Goal: Information Seeking & Learning: Understand process/instructions

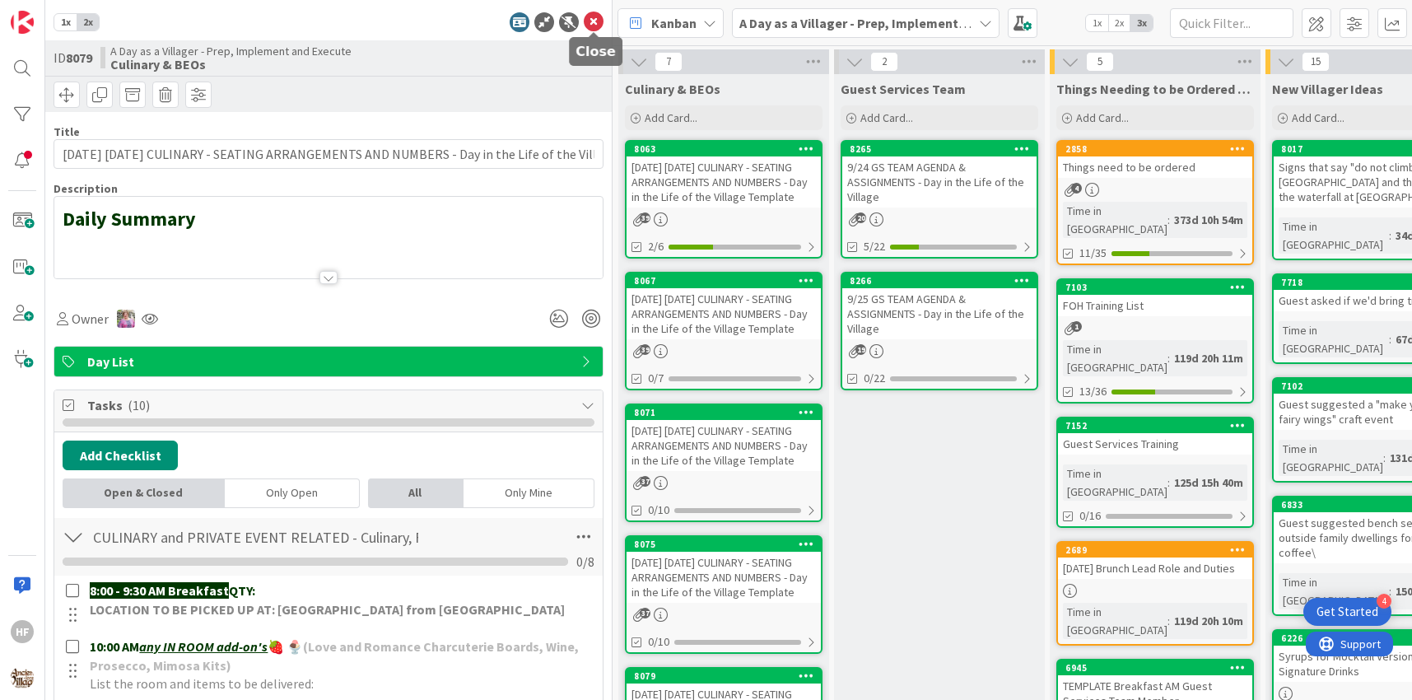
click at [596, 16] on icon at bounding box center [594, 22] width 20 height 20
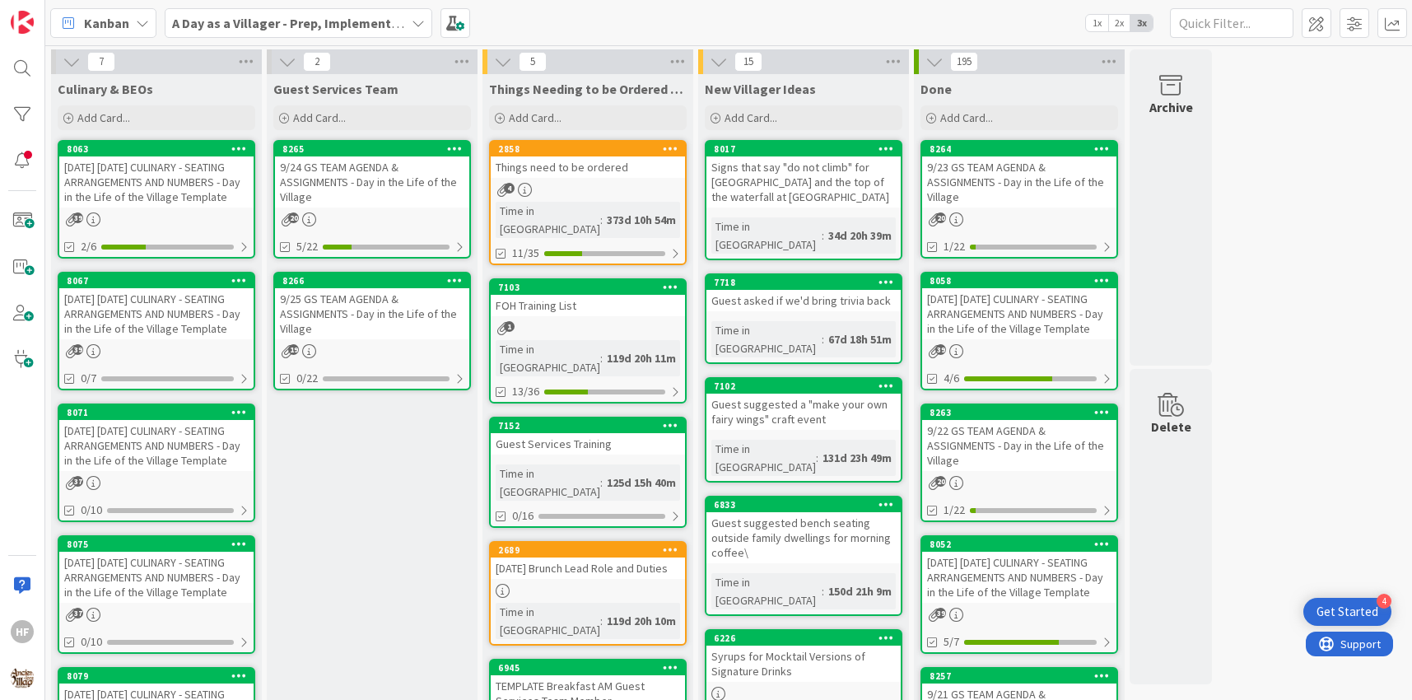
click at [356, 28] on b "A Day as a Villager - Prep, Implement and Execute" at bounding box center [319, 23] width 294 height 16
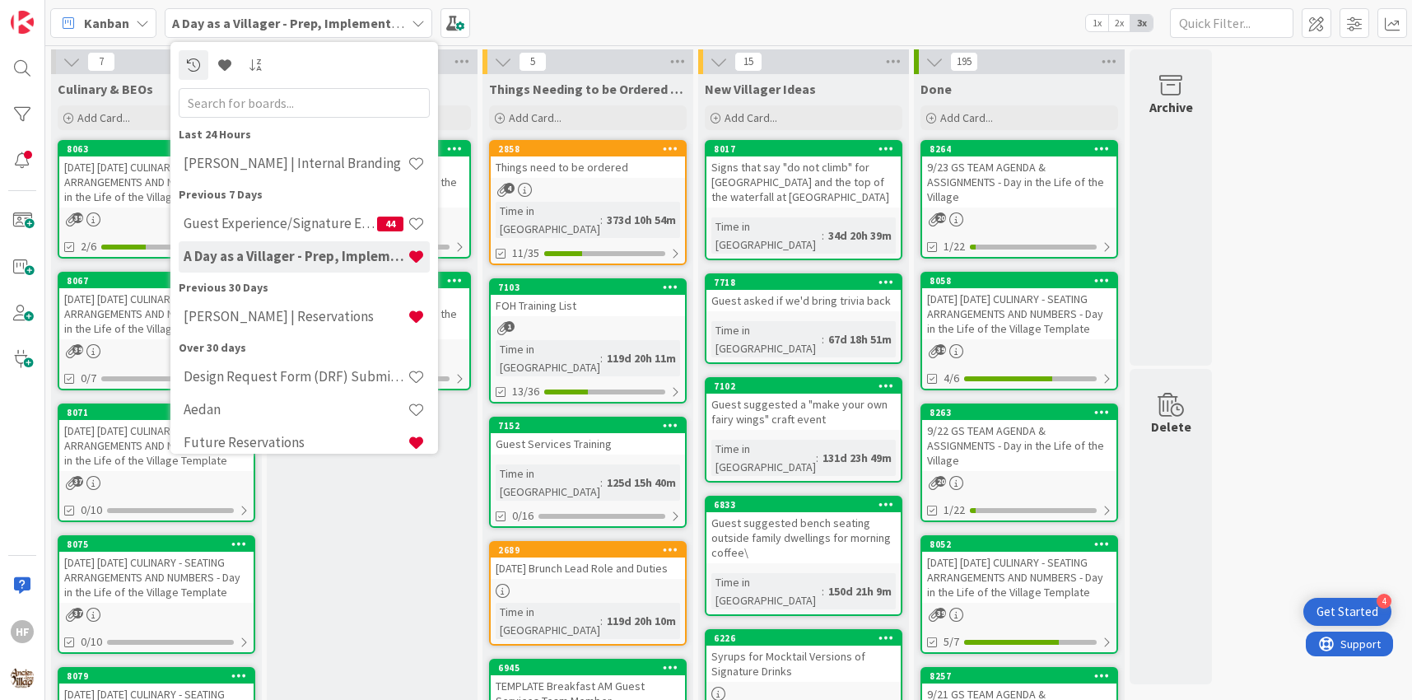
scroll to position [48, 0]
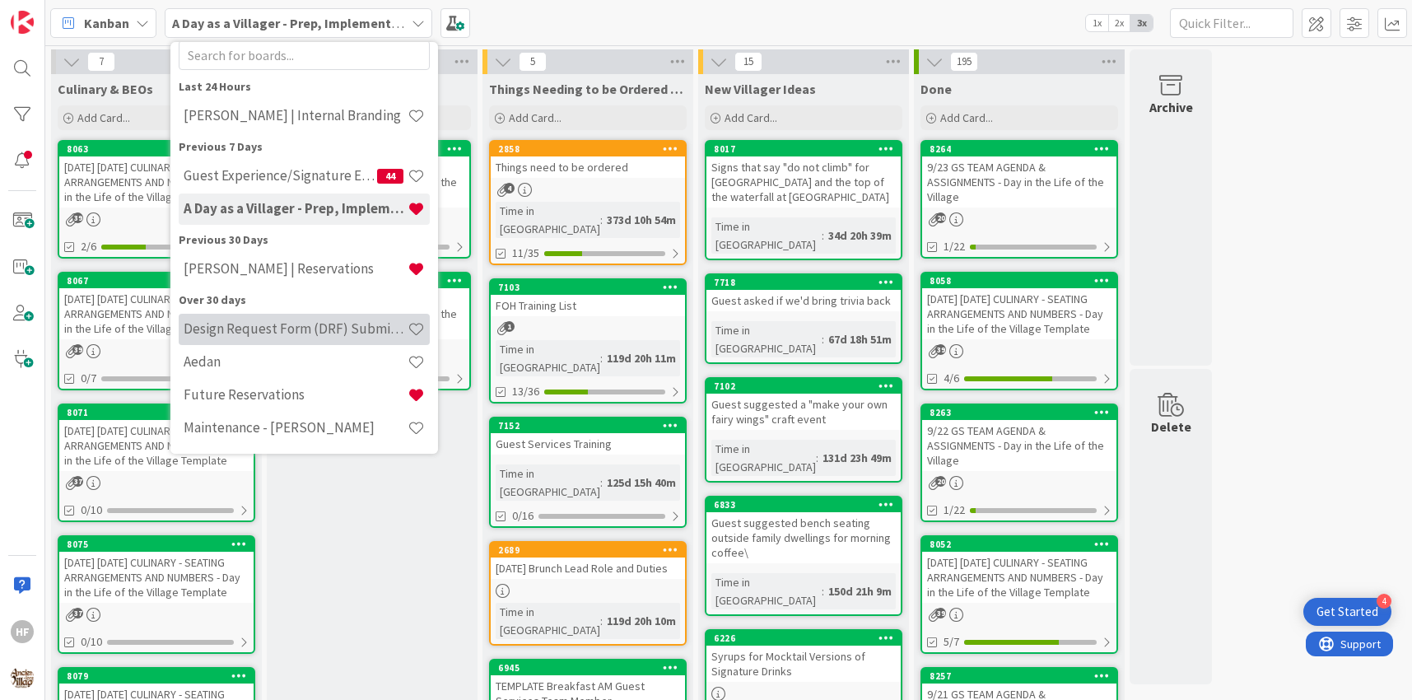
click at [296, 339] on div "Design Request Form (DRF) Submittals" at bounding box center [304, 329] width 251 height 31
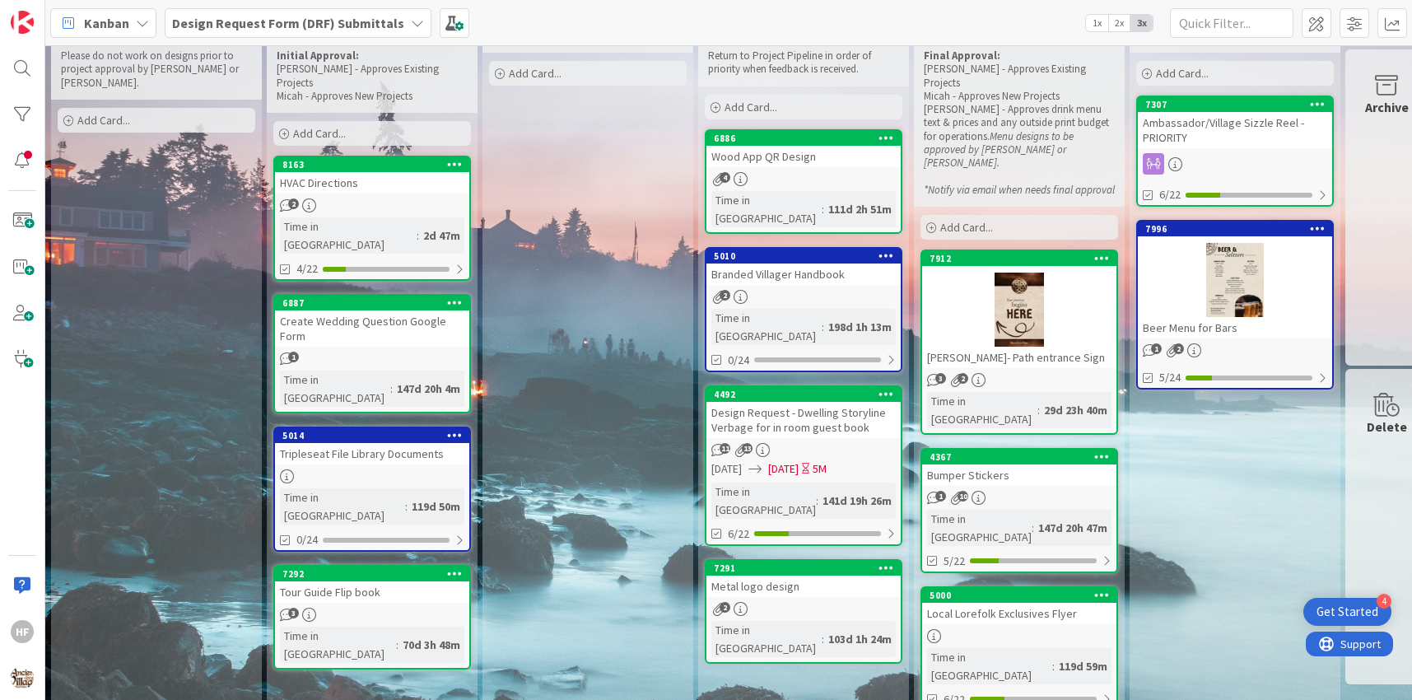
scroll to position [54, 0]
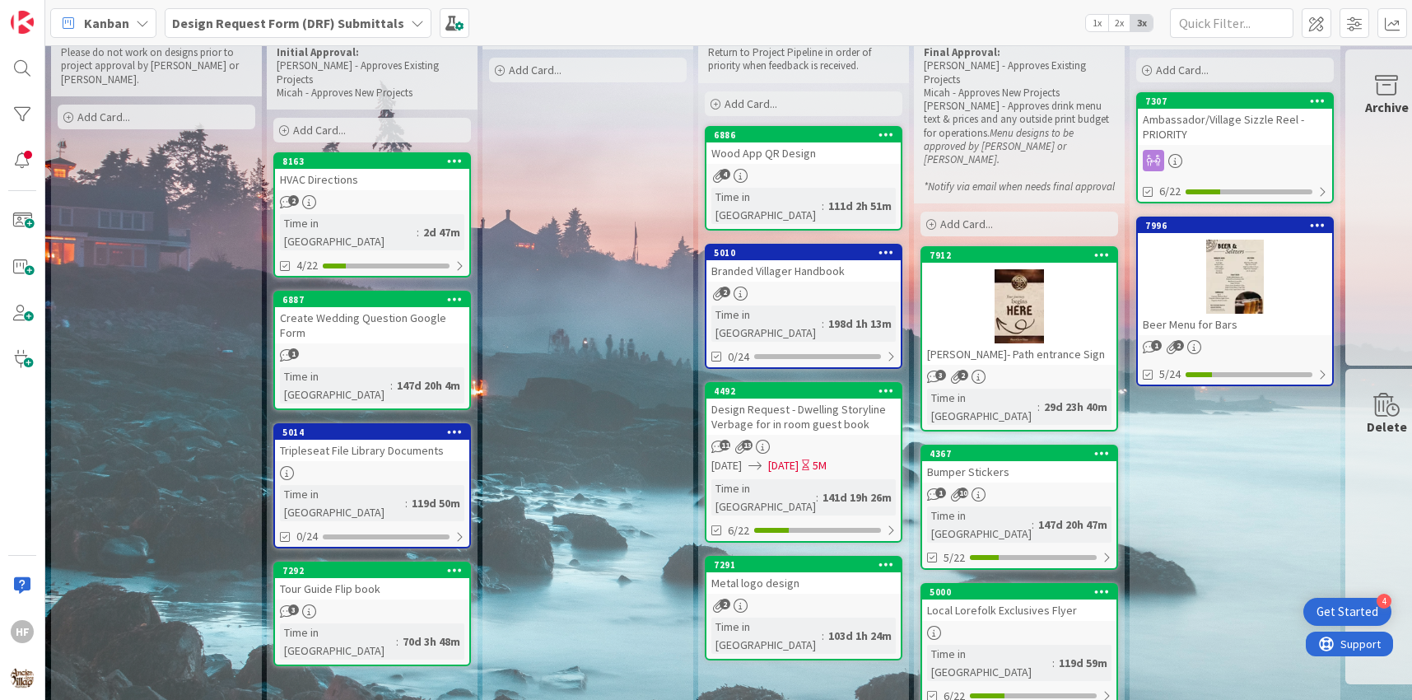
click at [373, 195] on div "2" at bounding box center [372, 202] width 194 height 14
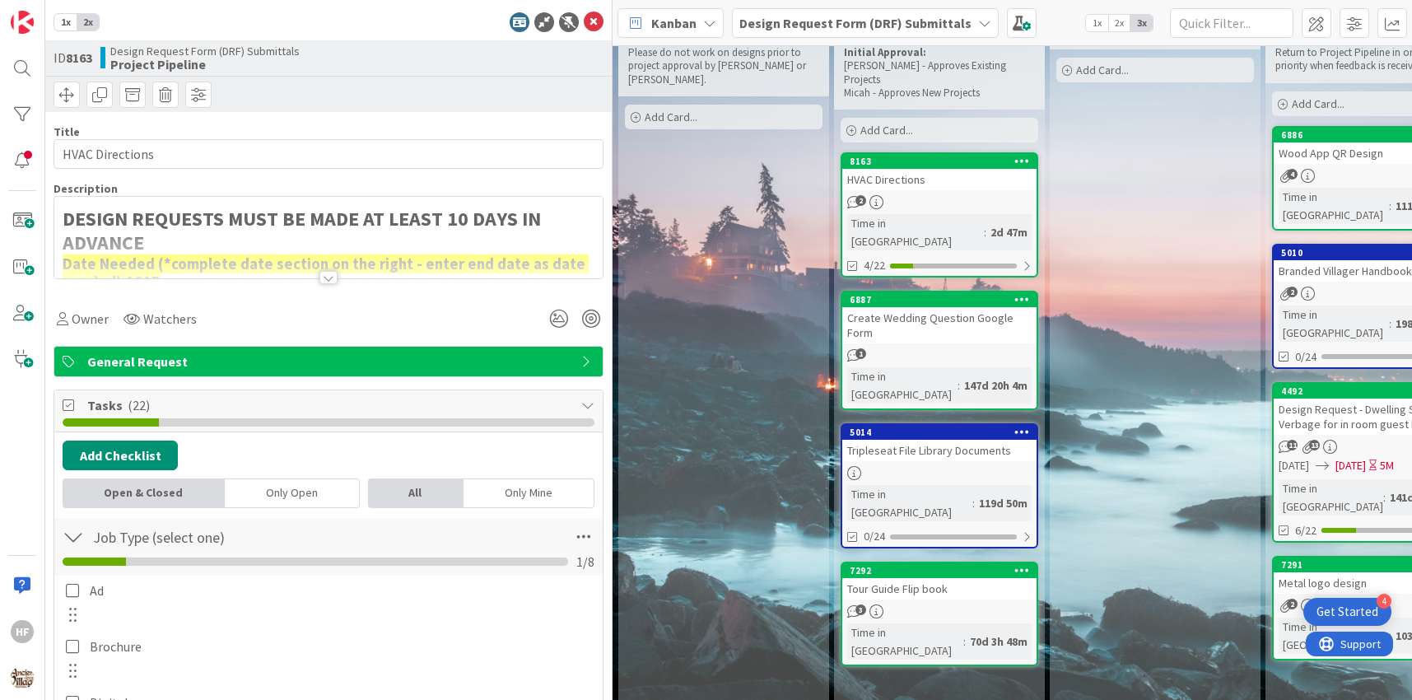
click at [358, 276] on div at bounding box center [329, 270] width 550 height 18
click at [347, 273] on div at bounding box center [328, 257] width 548 height 42
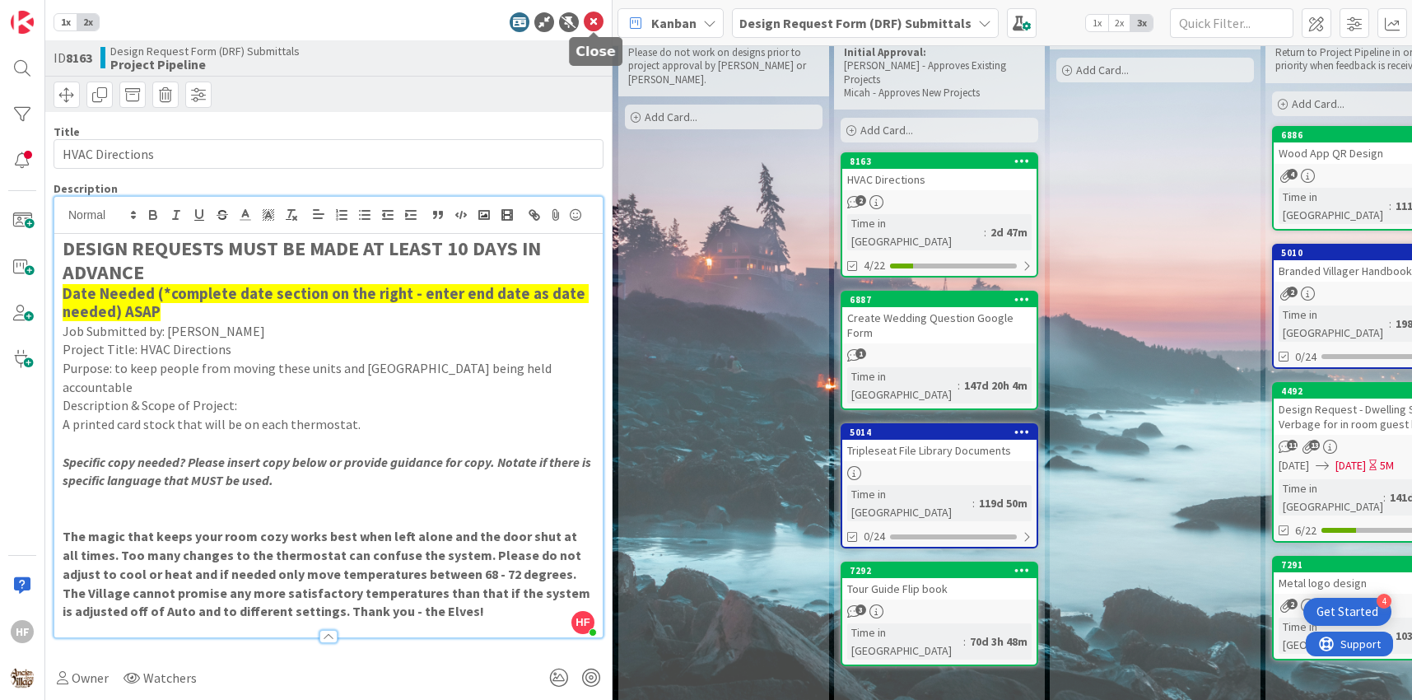
click at [595, 19] on icon at bounding box center [594, 22] width 20 height 20
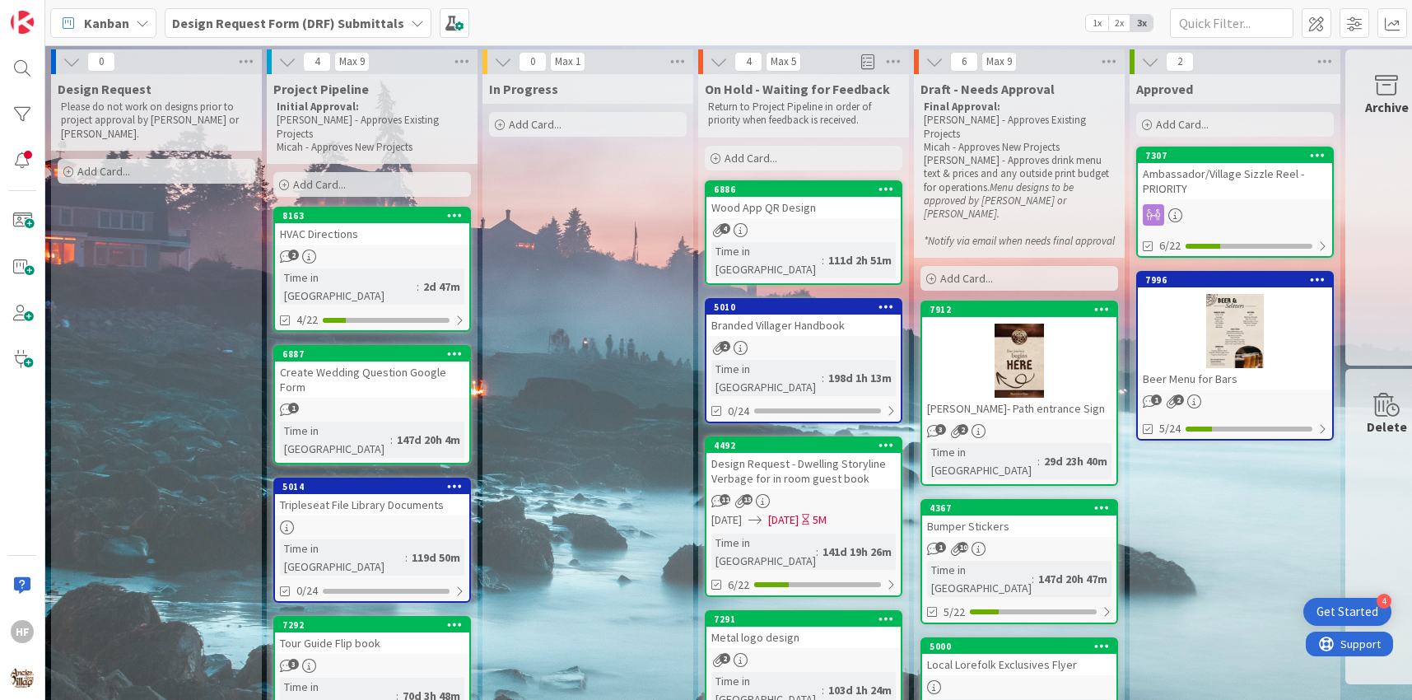
click at [967, 336] on div at bounding box center [1019, 361] width 194 height 74
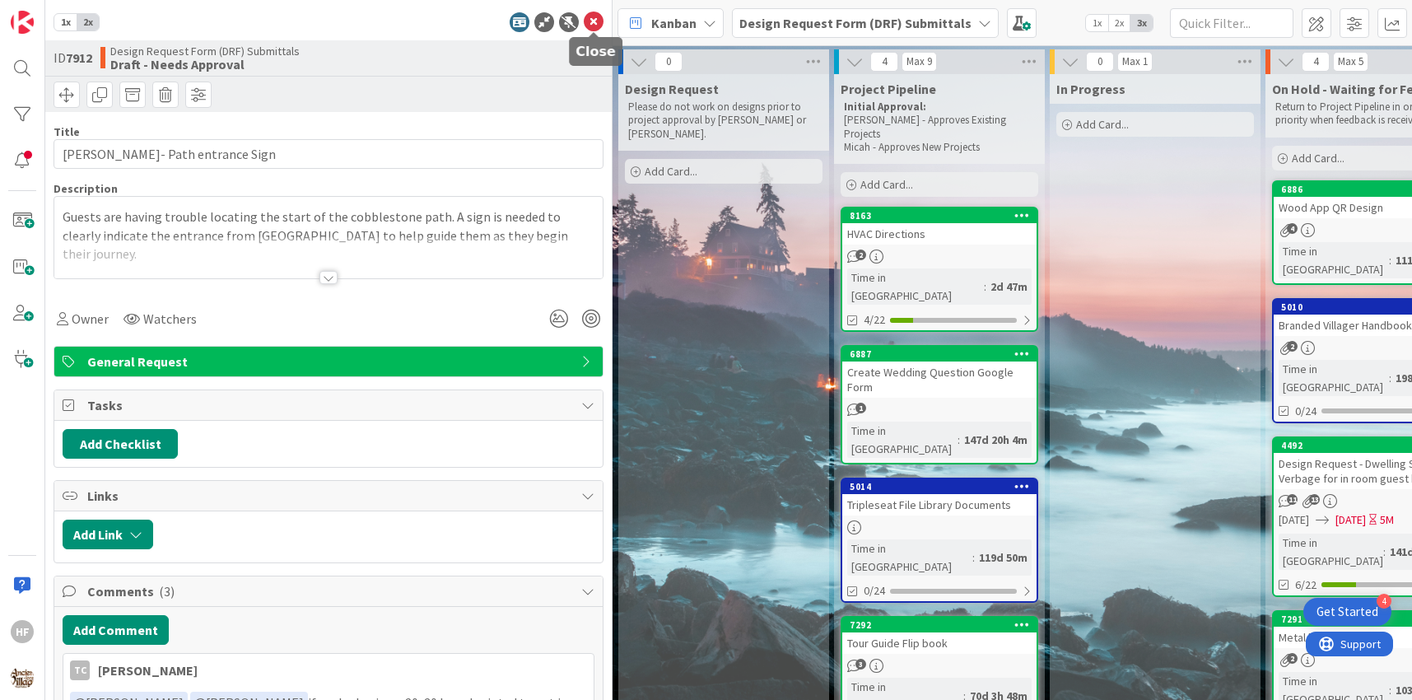
click at [592, 27] on icon at bounding box center [594, 22] width 20 height 20
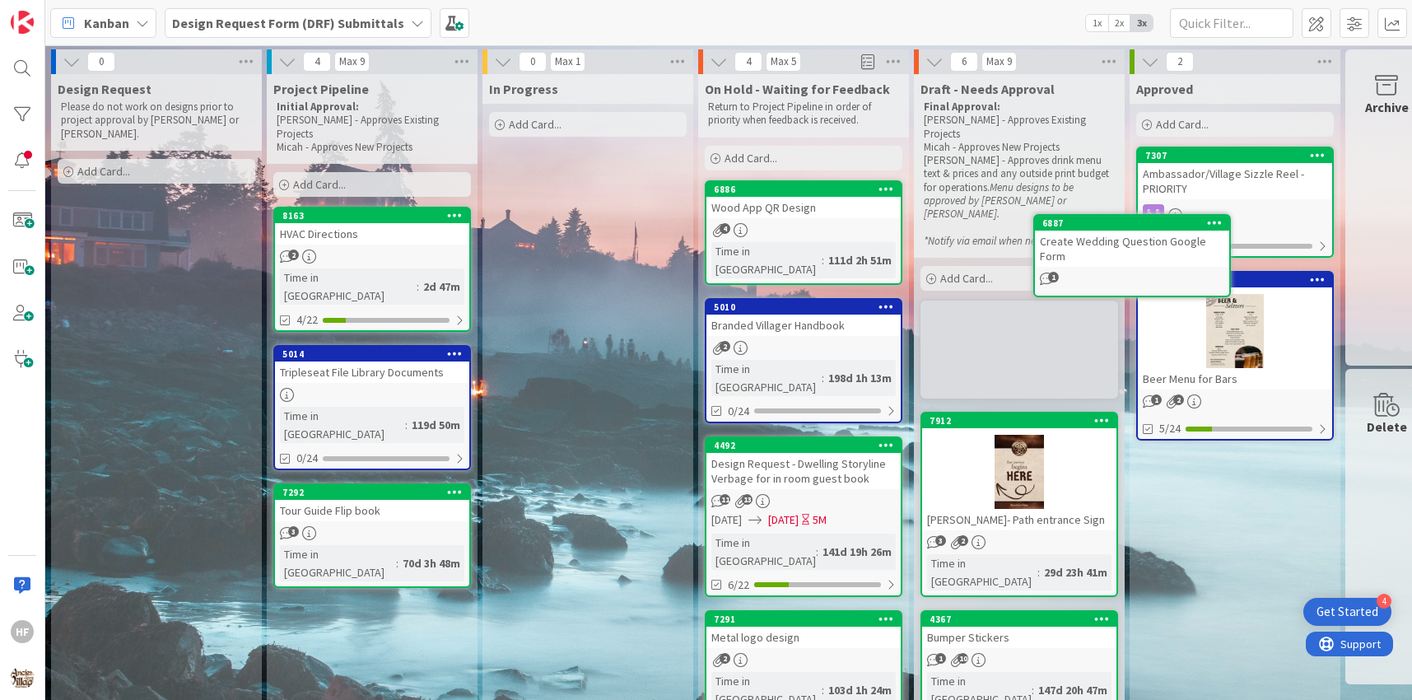
scroll to position [0, 21]
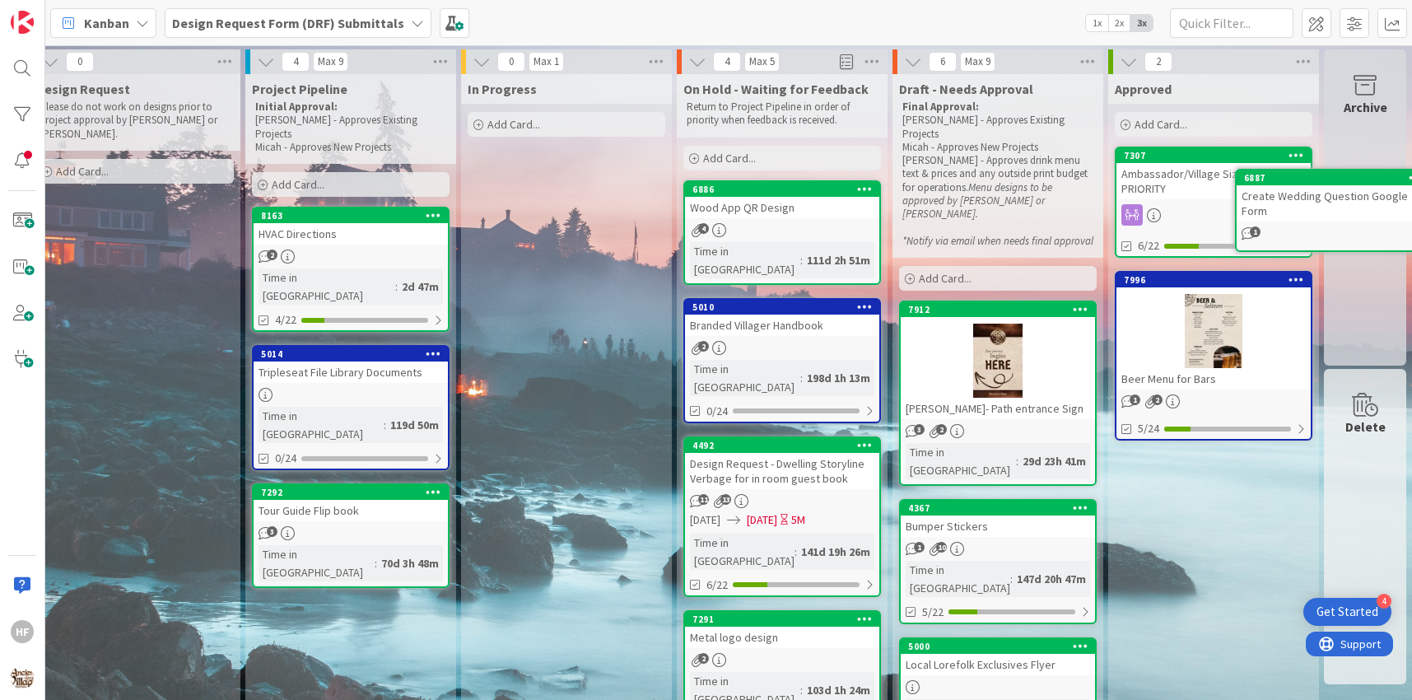
drag, startPoint x: 404, startPoint y: 347, endPoint x: 417, endPoint y: 346, distance: 13.2
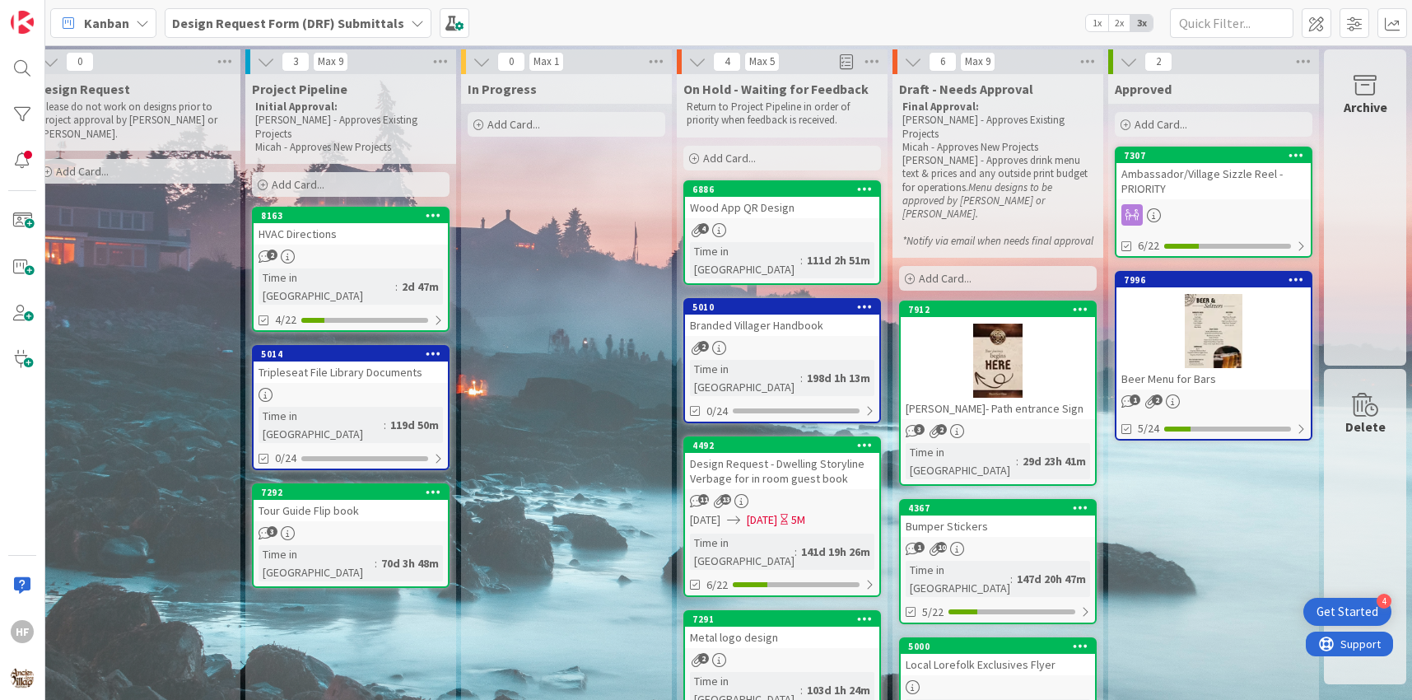
click at [401, 253] on link "8163 HVAC Directions 2 Time in [GEOGRAPHIC_DATA] : 2d 47m 4/22" at bounding box center [351, 269] width 198 height 125
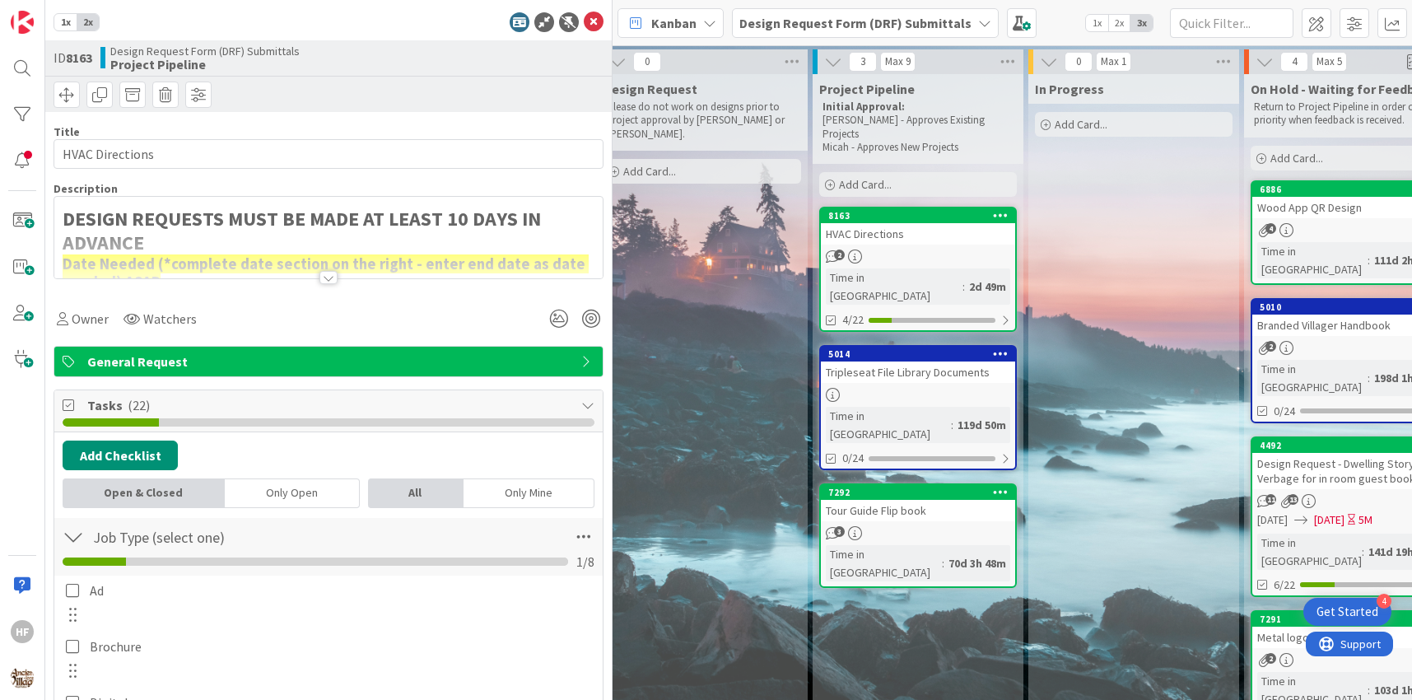
click at [371, 277] on div at bounding box center [329, 270] width 550 height 18
click at [322, 278] on div at bounding box center [329, 277] width 18 height 13
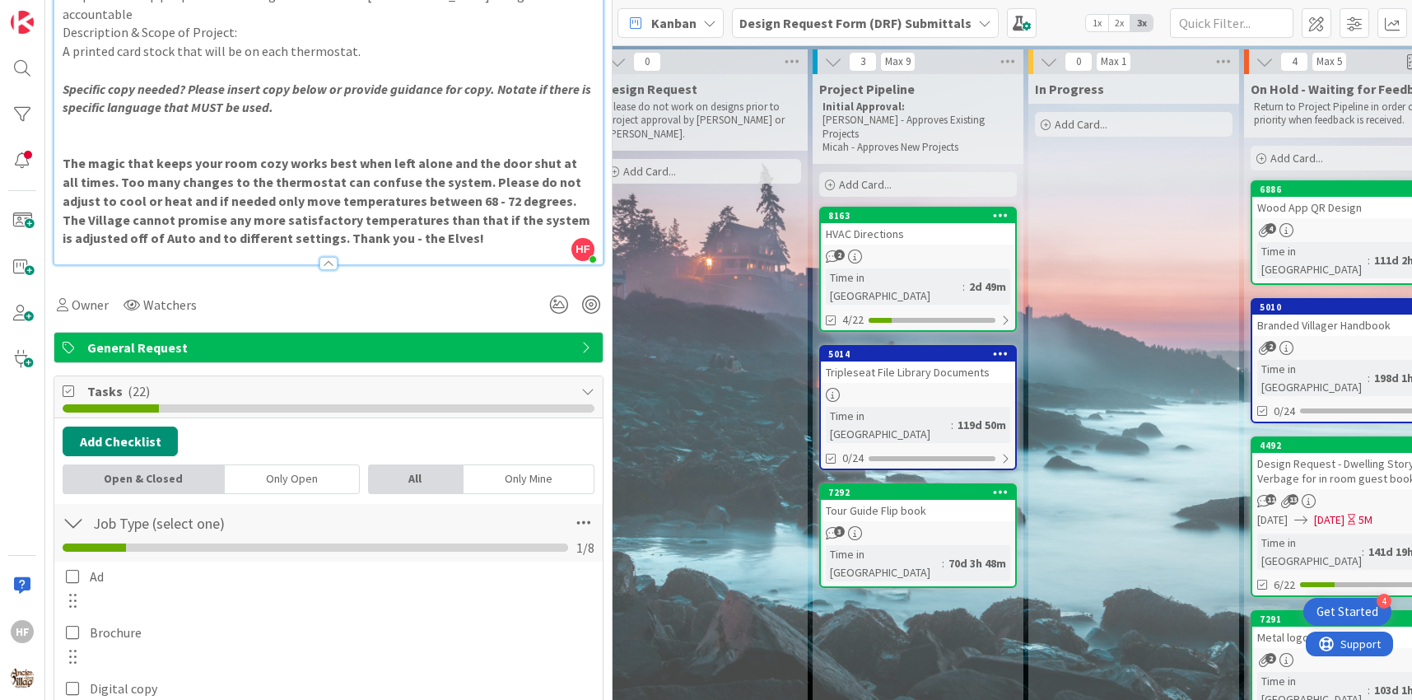
scroll to position [269, 0]
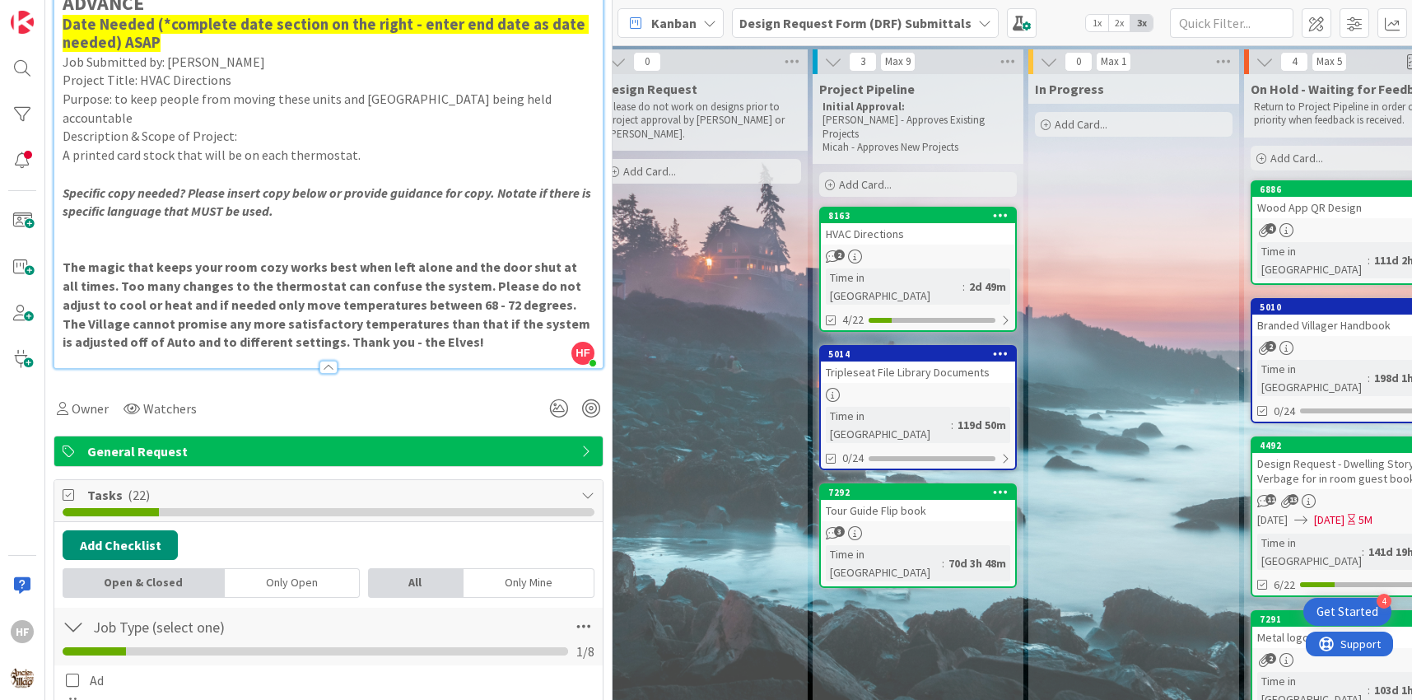
click at [239, 259] on strong "The magic that keeps your room cozy works best when left alone and the door shu…" at bounding box center [328, 304] width 530 height 91
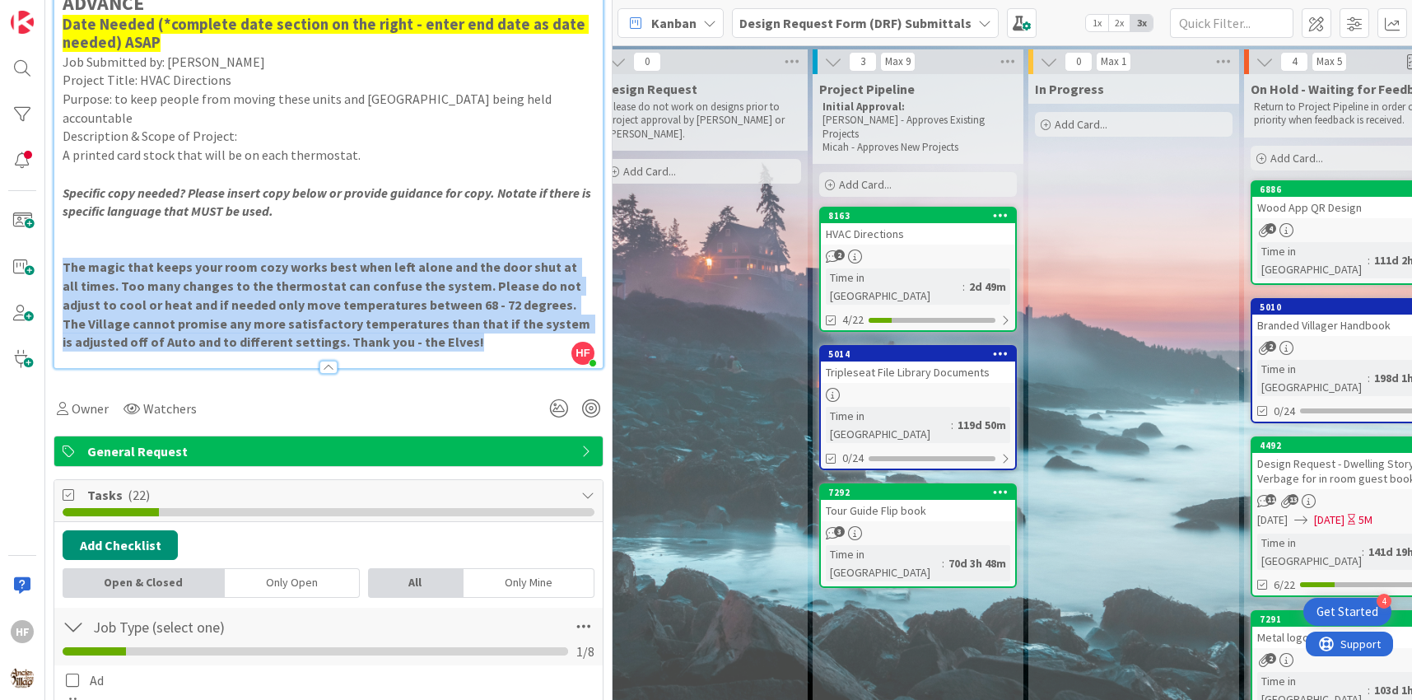
click at [239, 259] on strong "The magic that keeps your room cozy works best when left alone and the door shu…" at bounding box center [328, 304] width 530 height 91
copy strong "The magic that keeps your room cozy works best when left alone and the door shu…"
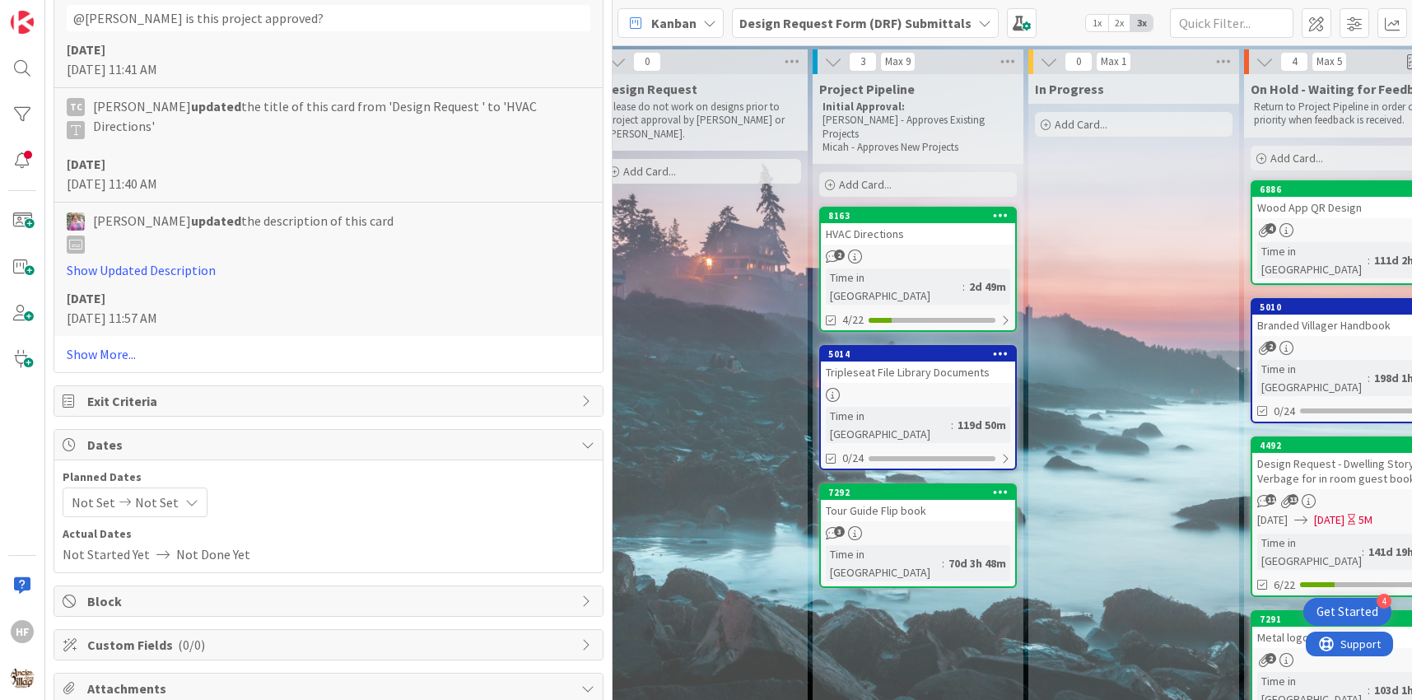
scroll to position [3697, 0]
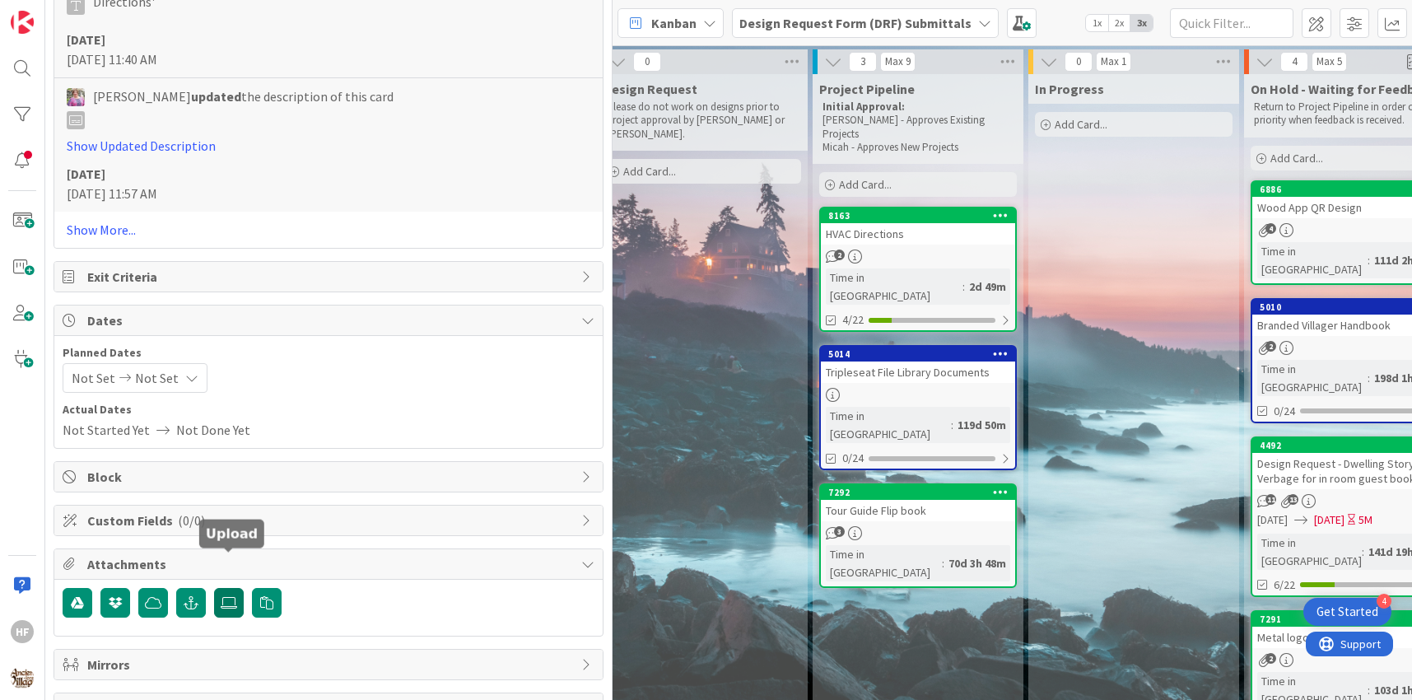
click at [225, 596] on icon at bounding box center [229, 602] width 16 height 13
click at [214, 588] on input "file" at bounding box center [214, 588] width 0 height 0
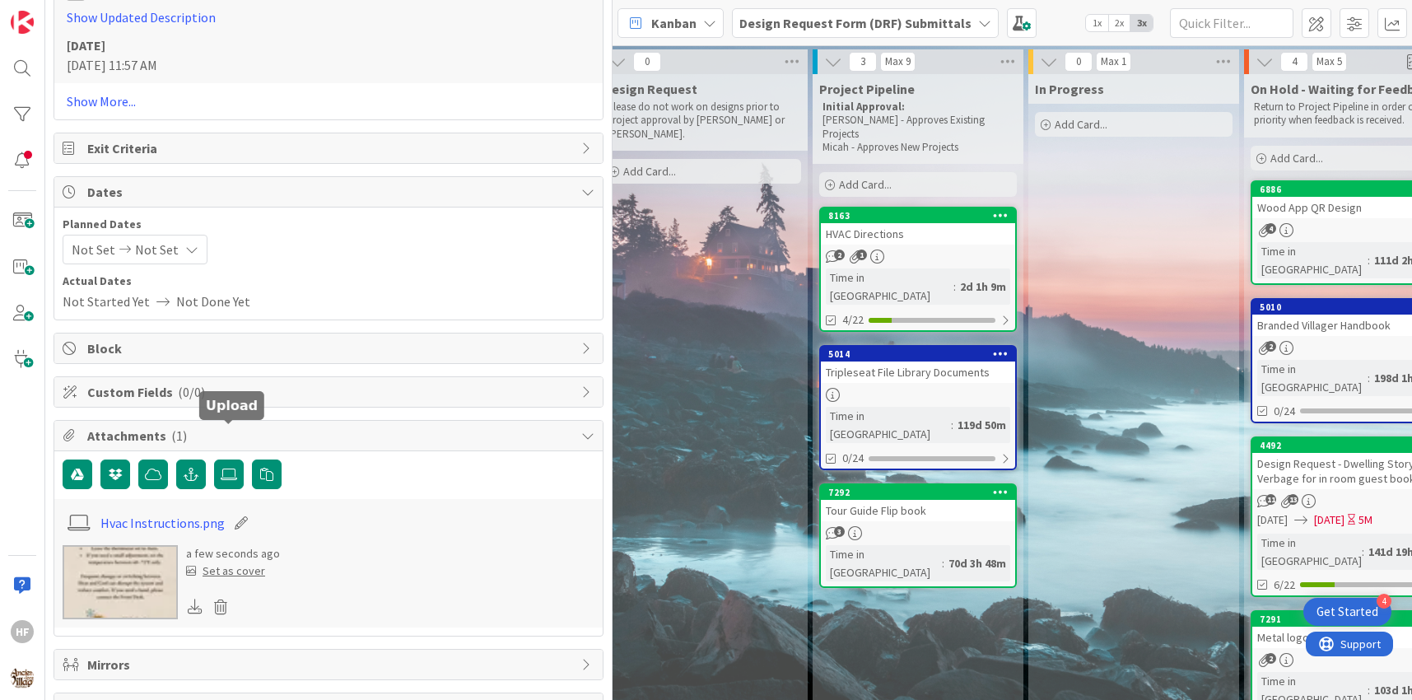
click at [136, 552] on img at bounding box center [120, 582] width 115 height 74
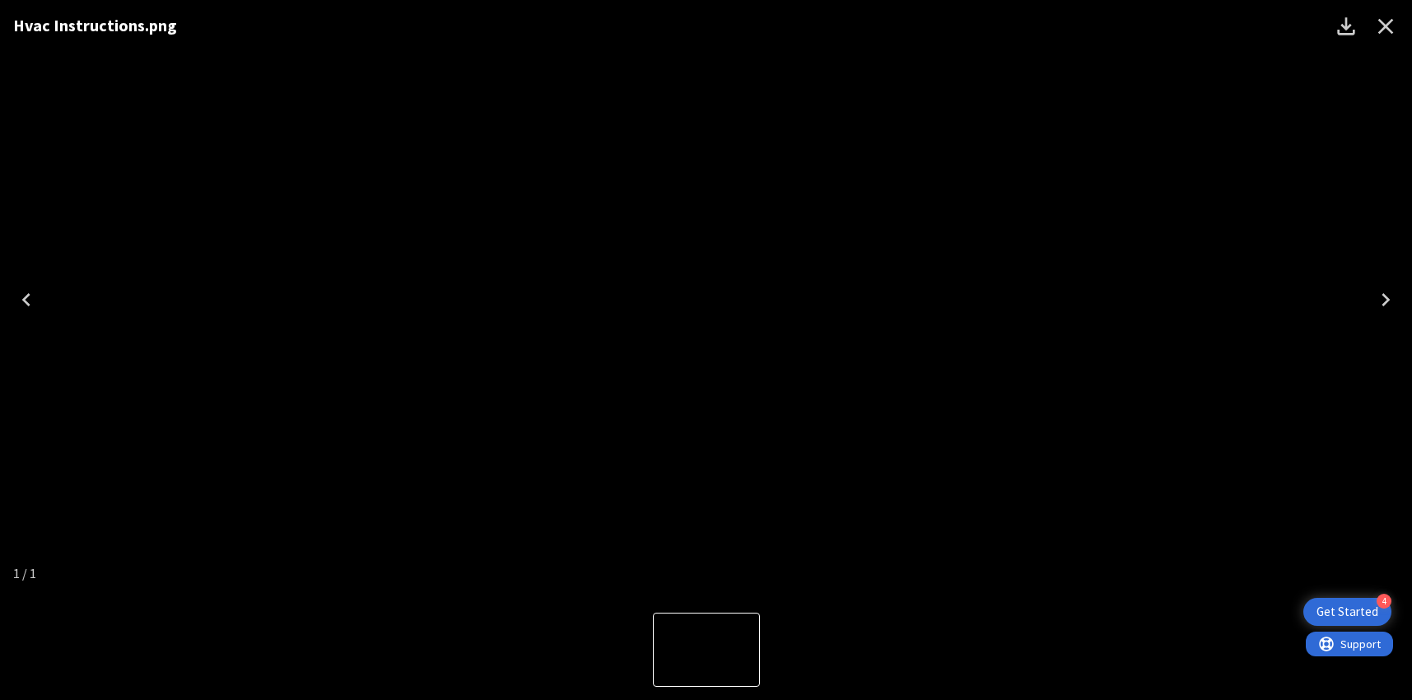
click at [1387, 25] on icon "Close" at bounding box center [1387, 27] width 16 height 16
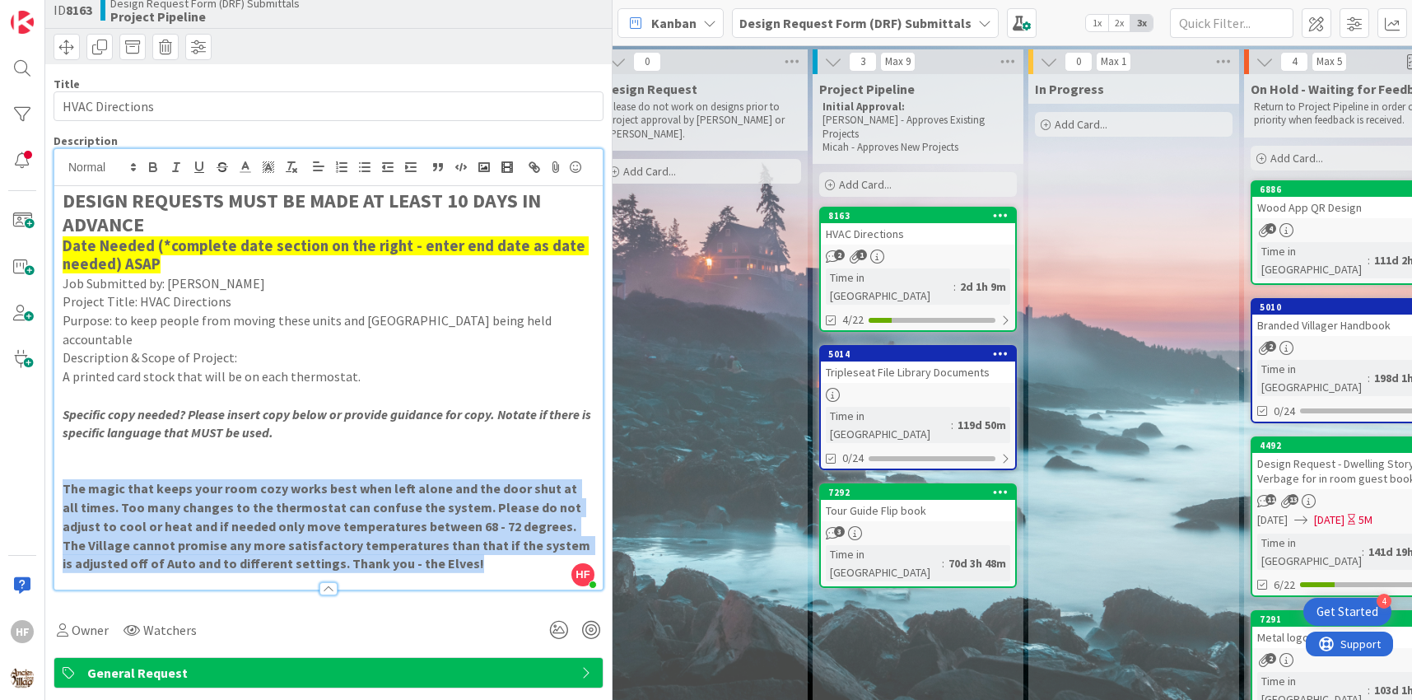
scroll to position [0, 0]
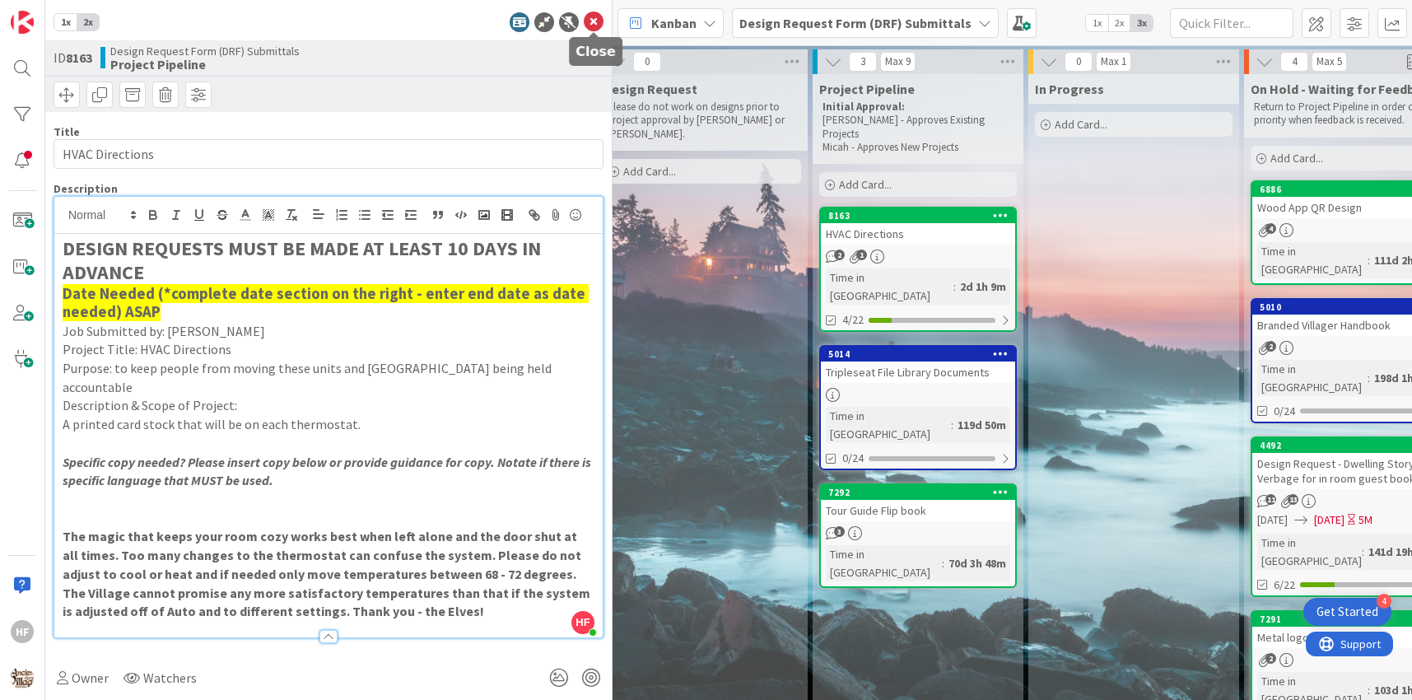
click at [594, 26] on icon at bounding box center [594, 22] width 20 height 20
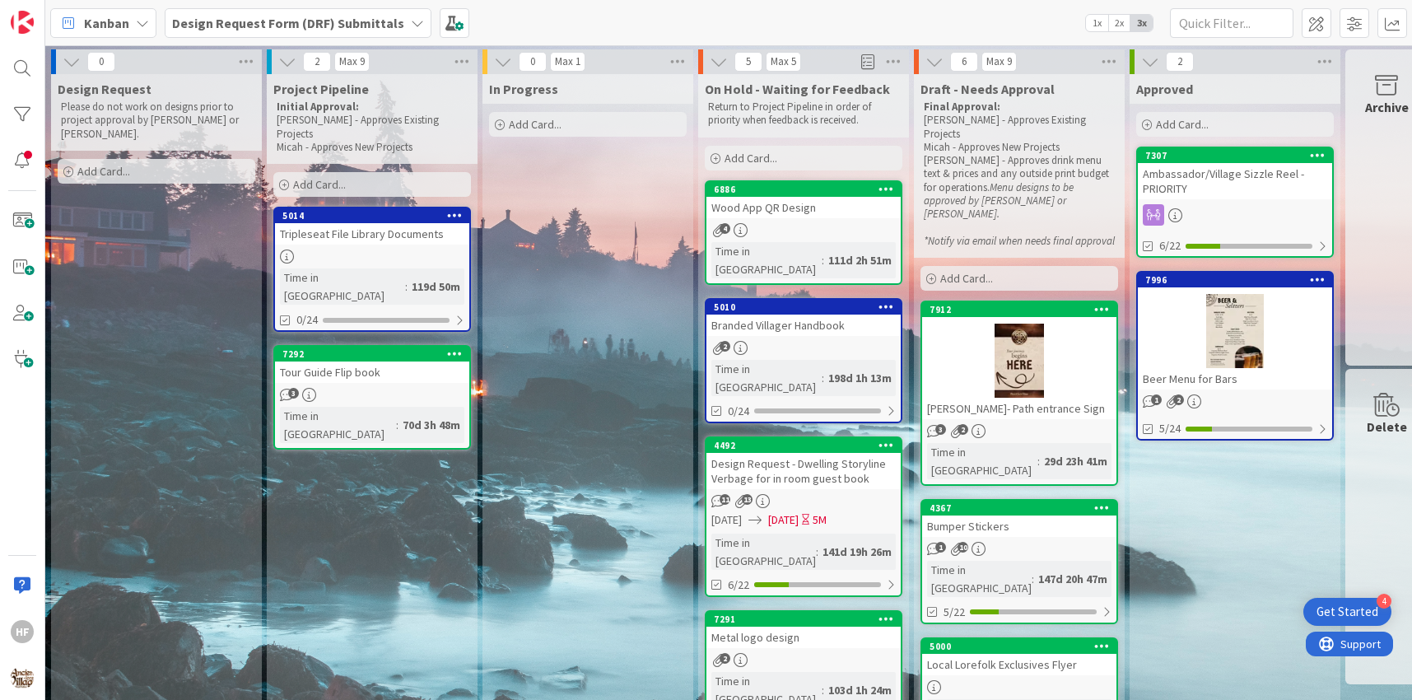
drag, startPoint x: 351, startPoint y: 235, endPoint x: 755, endPoint y: 16, distance: 459.5
